Goal: Information Seeking & Learning: Learn about a topic

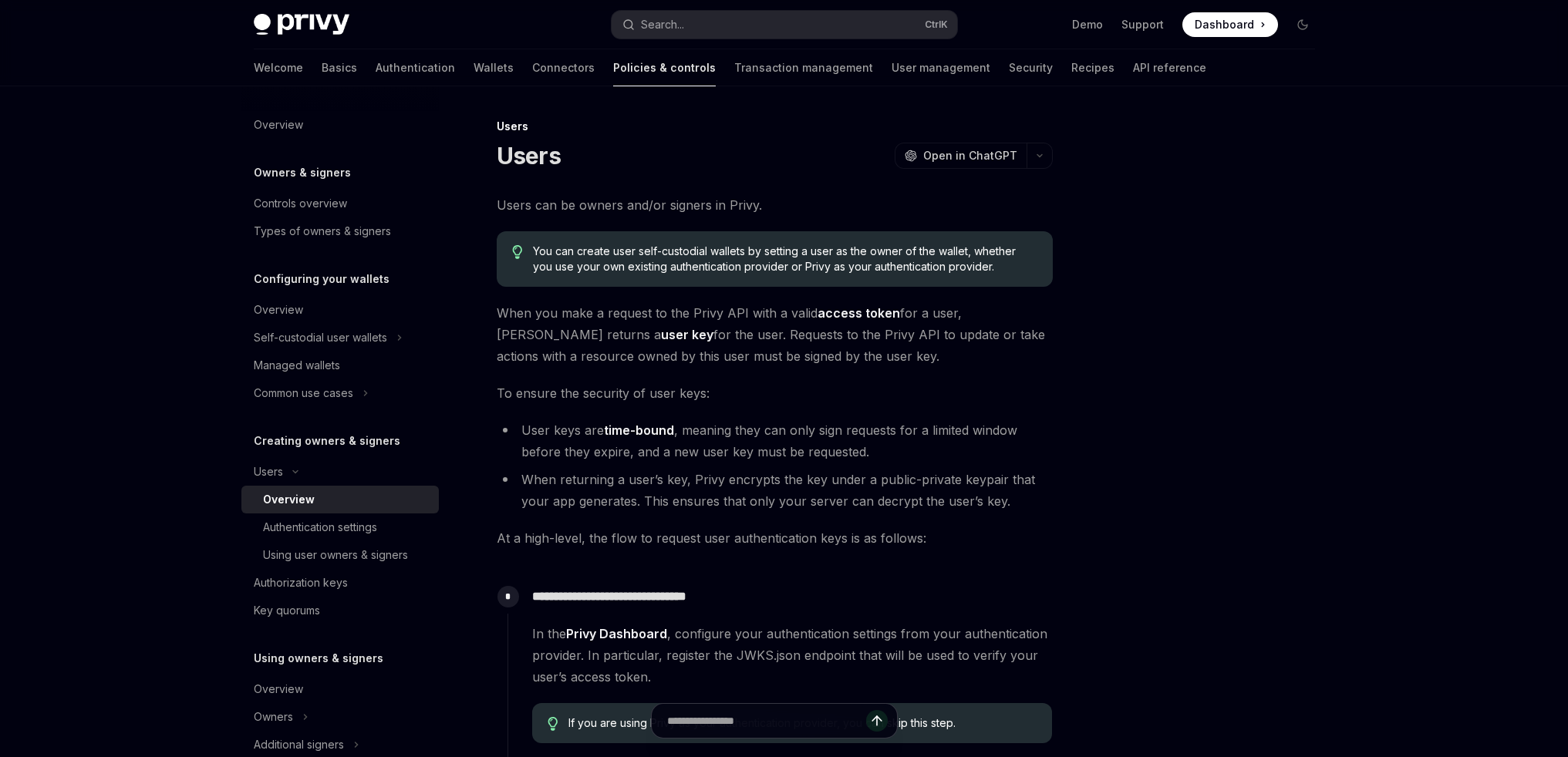
type textarea "*"
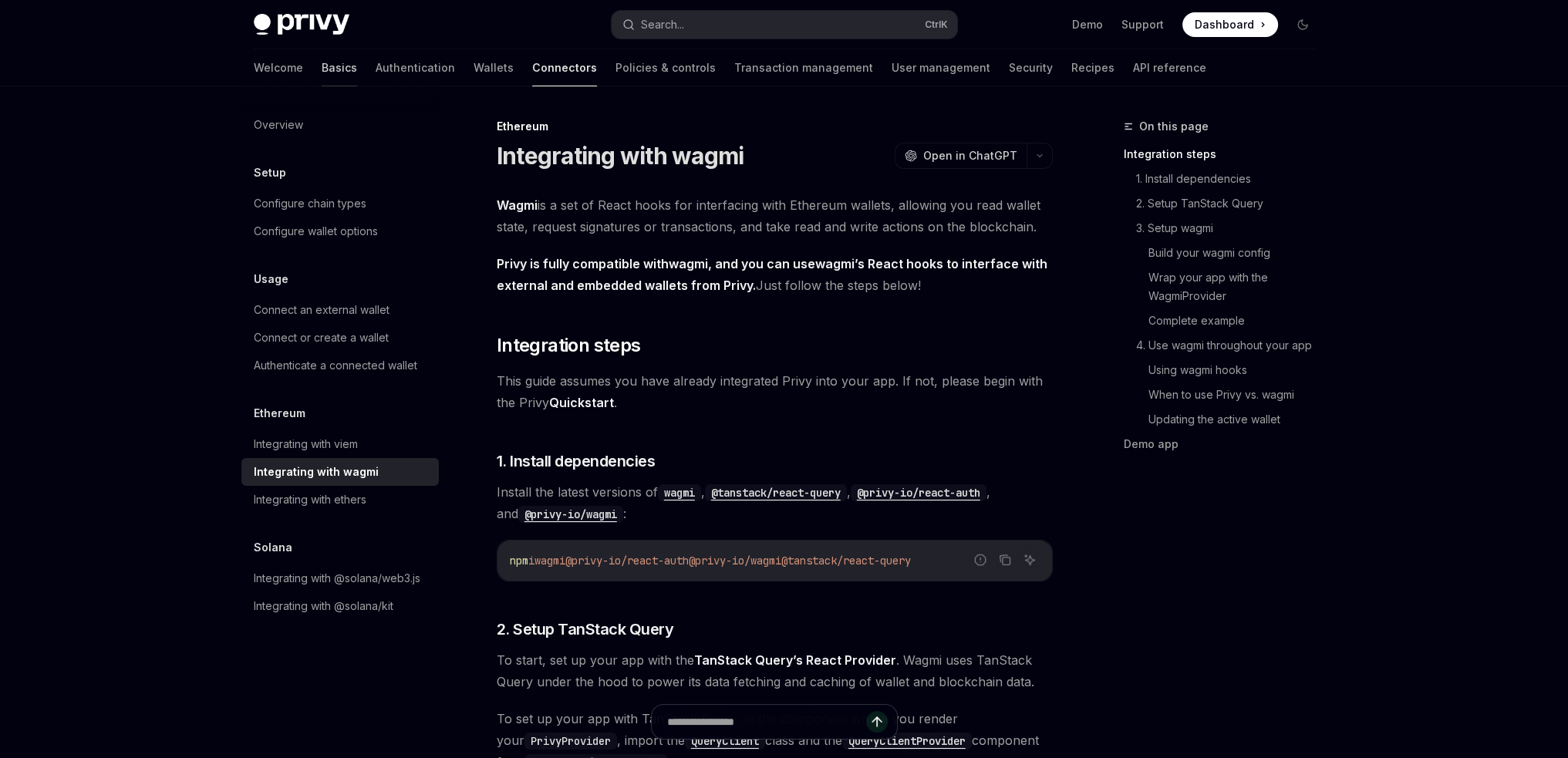
click at [322, 82] on link "Basics" at bounding box center [340, 68] width 36 height 37
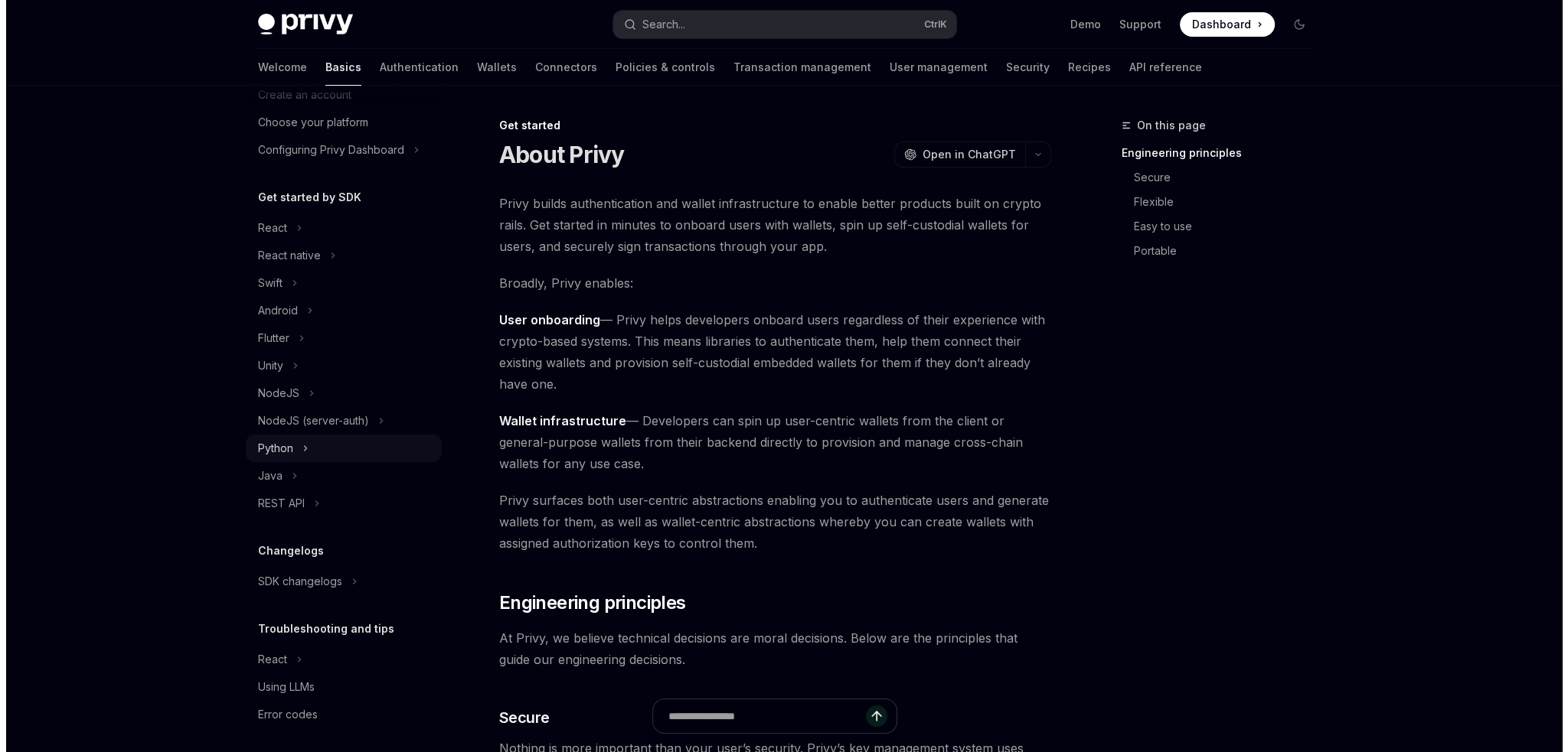
scroll to position [89, 0]
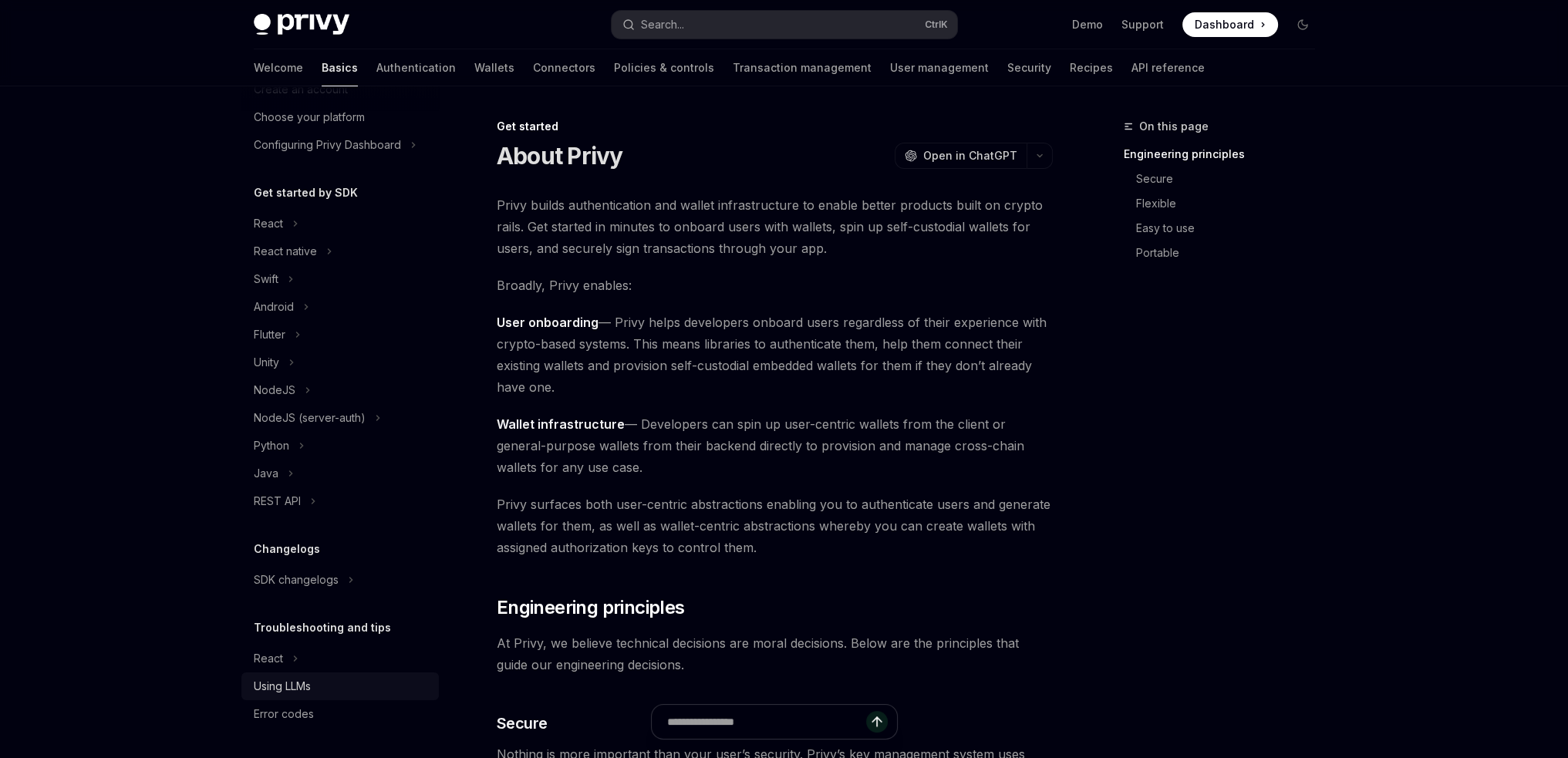
click at [295, 689] on div "Using LLMs" at bounding box center [282, 686] width 57 height 18
type textarea "*"
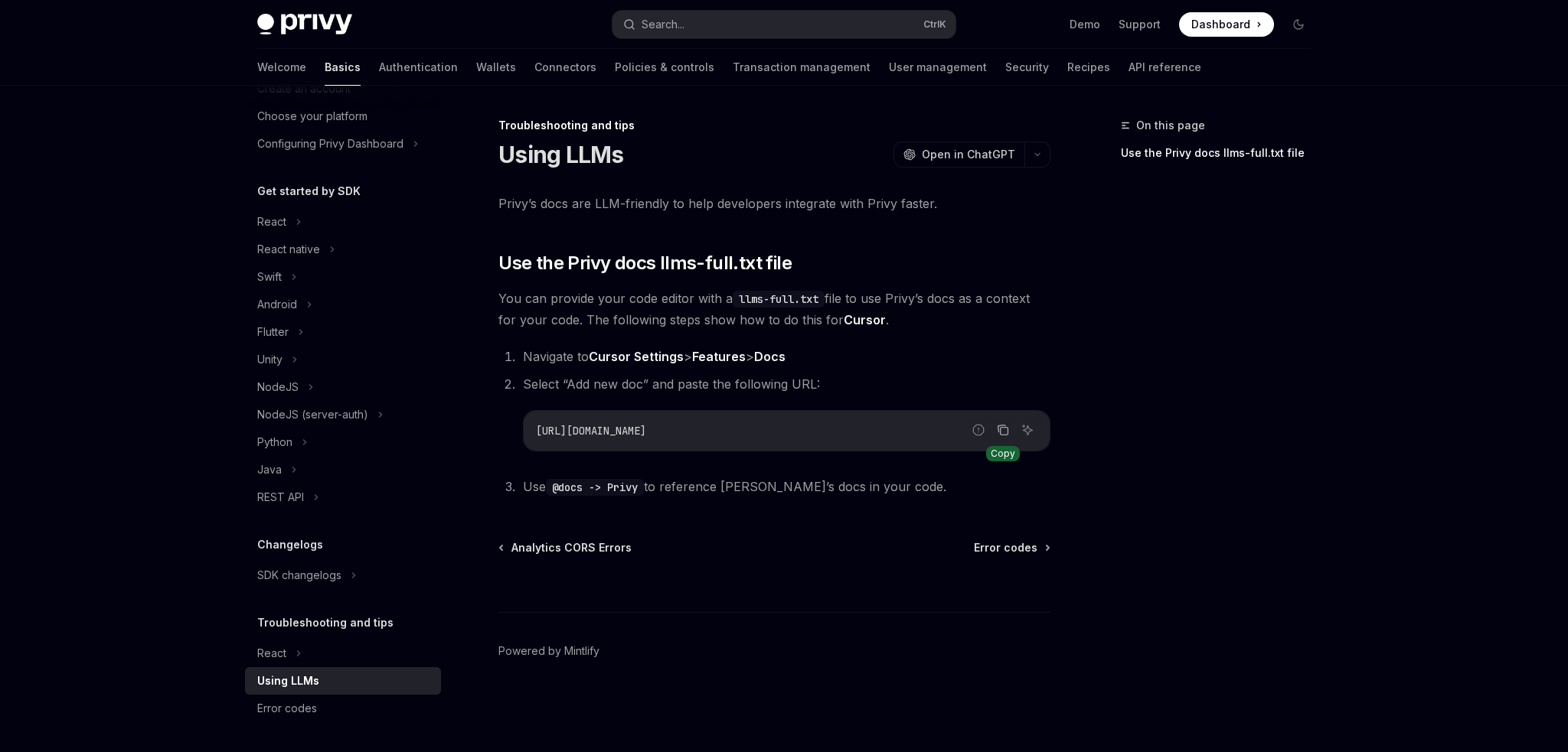
click at [1005, 429] on icon "Copy the contents from the code block" at bounding box center [1002, 429] width 12 height 12
